Goal: Browse casually: Explore the website without a specific task or goal

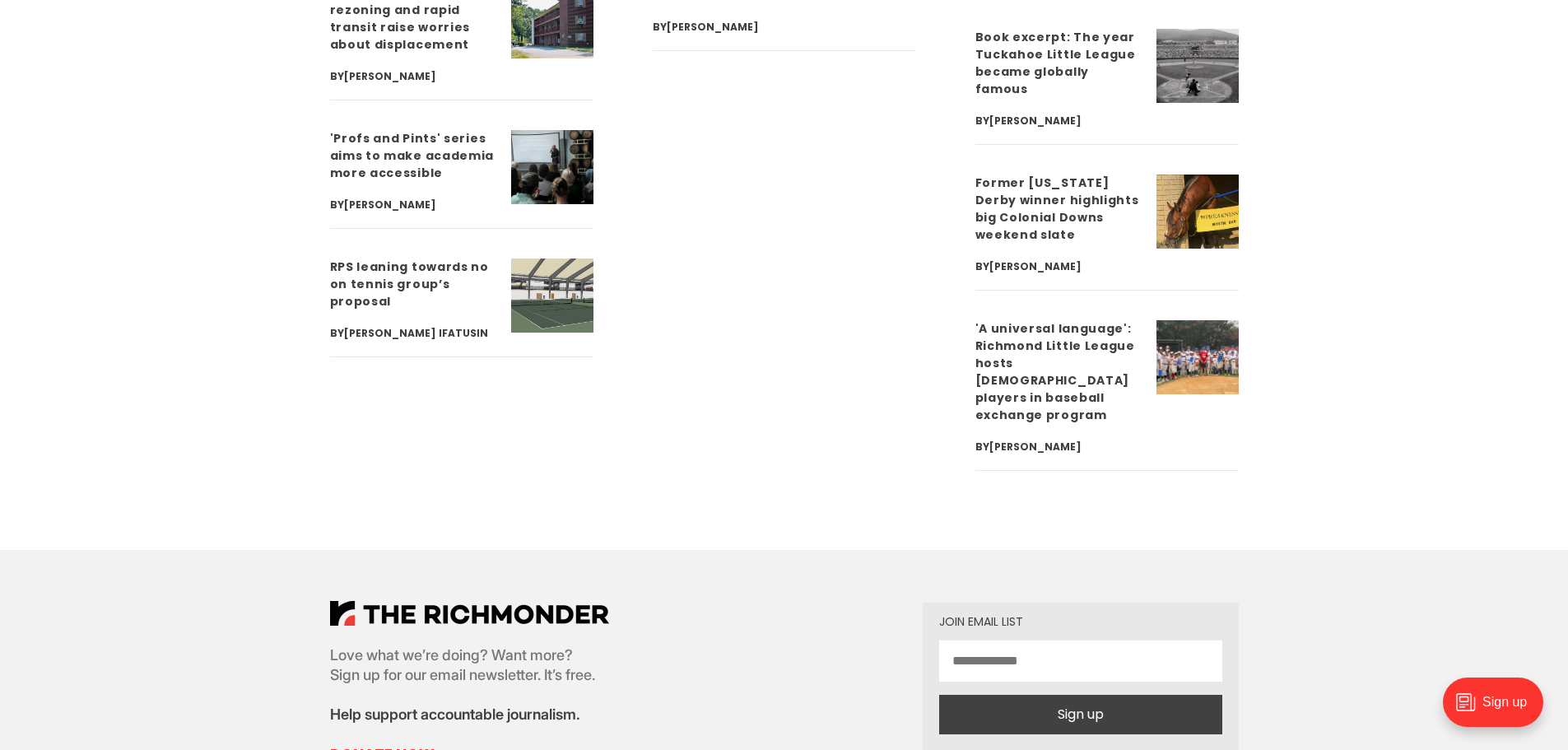
scroll to position [6007, 0]
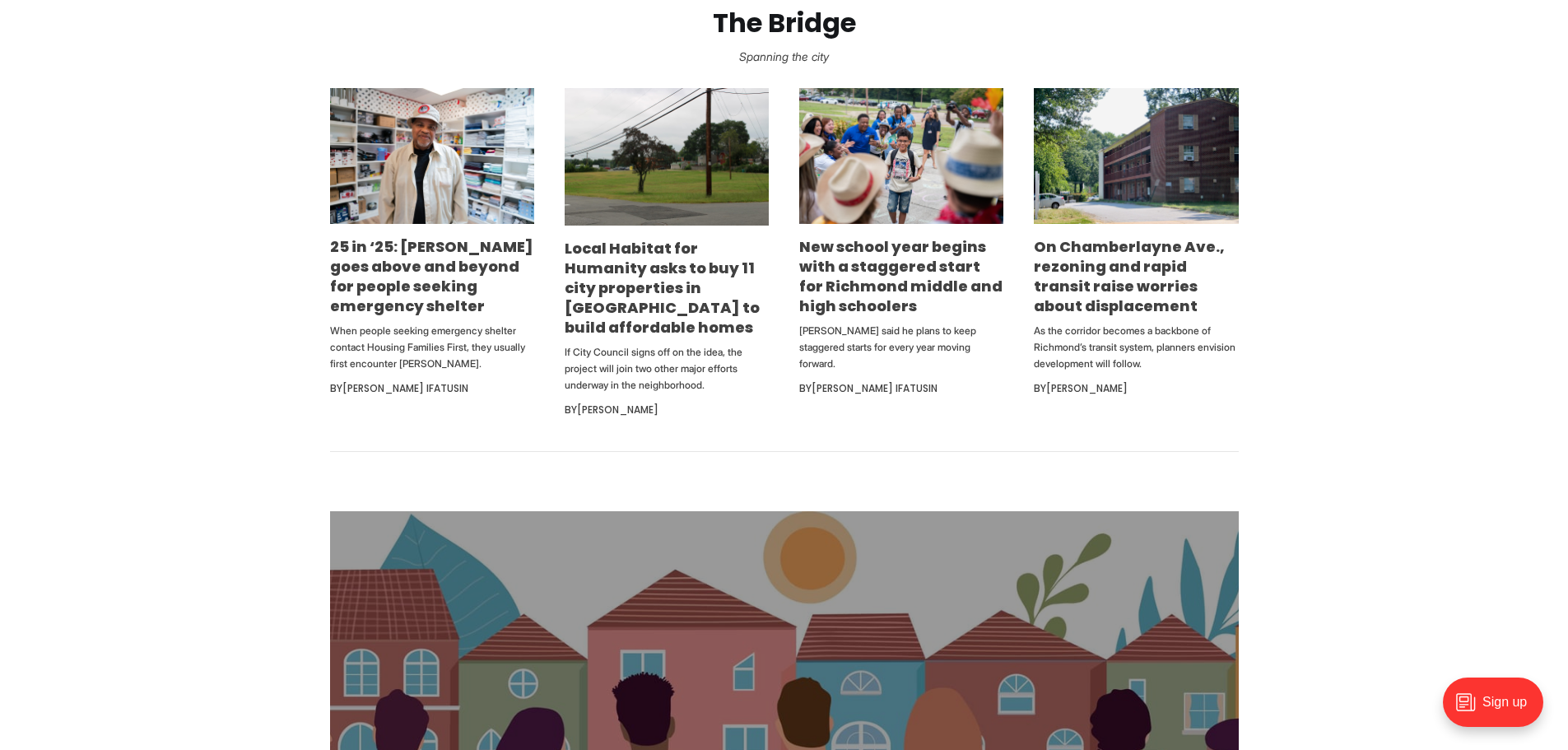
scroll to position [1070, 0]
